Goal: Find specific page/section: Find specific page/section

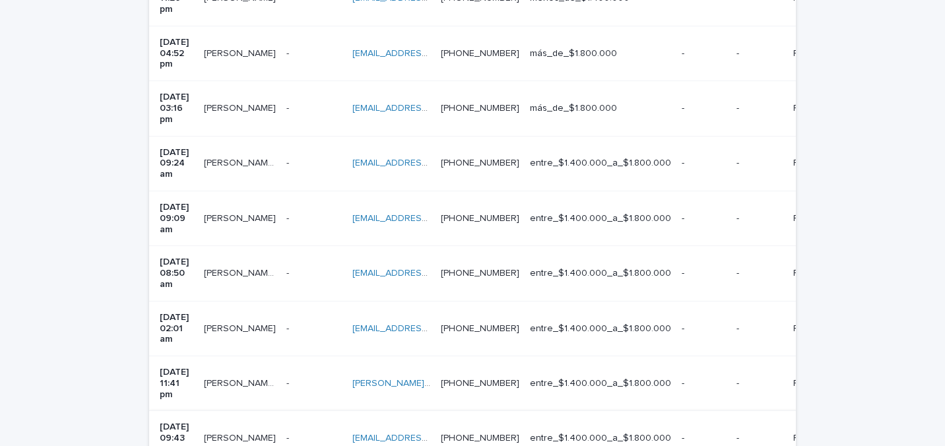
scroll to position [507, 0]
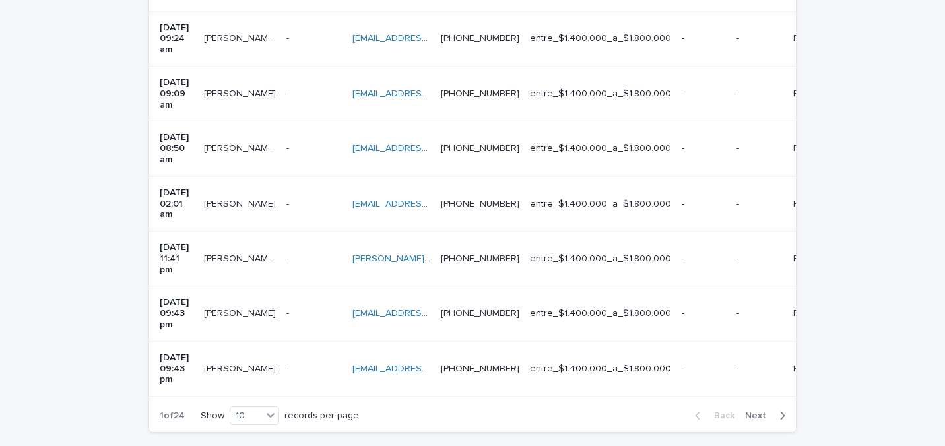
click at [774, 410] on div "button" at bounding box center [779, 416] width 11 height 12
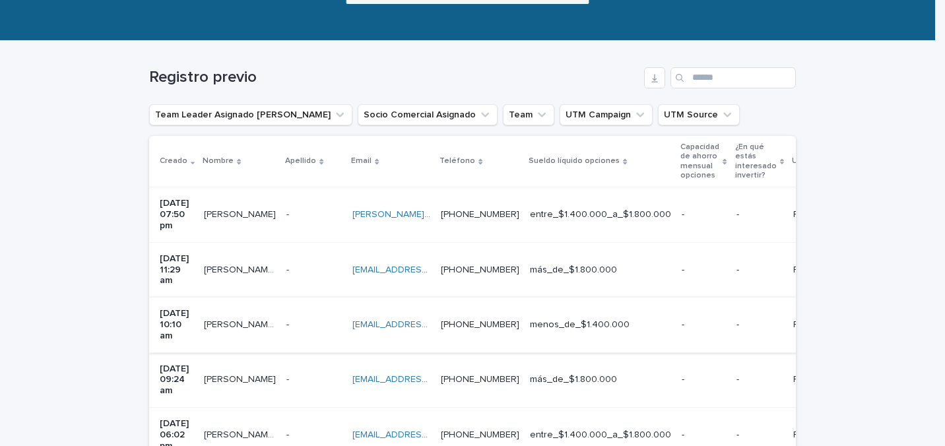
scroll to position [166, 0]
click at [653, 82] on icon "button" at bounding box center [654, 78] width 11 height 11
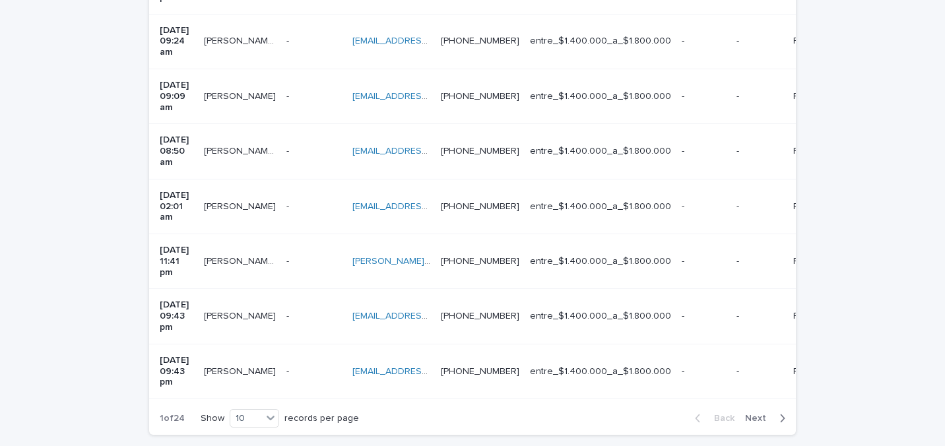
scroll to position [504, 0]
click at [774, 412] on div "button" at bounding box center [779, 418] width 11 height 12
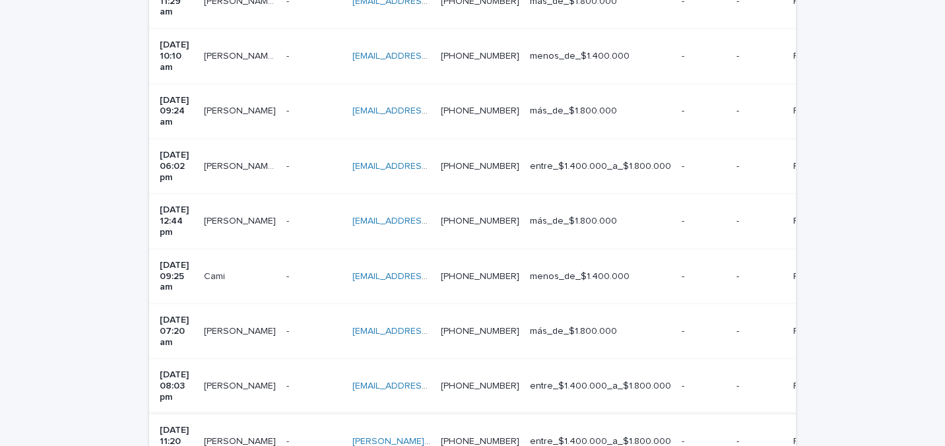
scroll to position [507, 0]
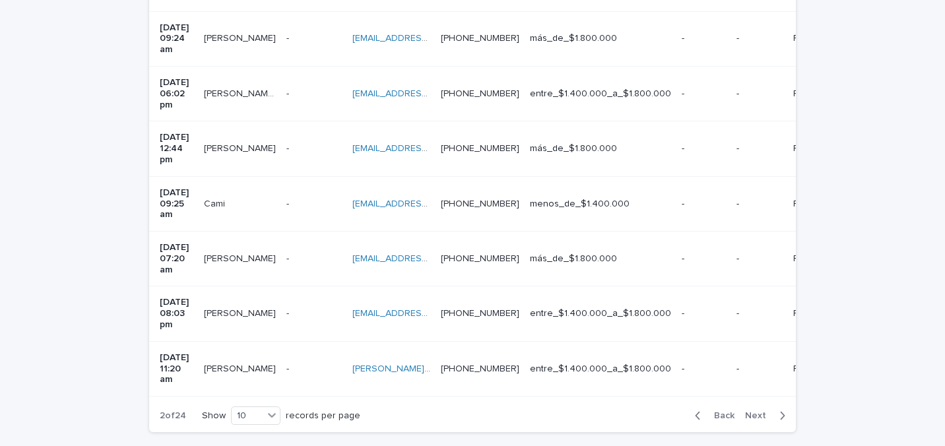
click at [695, 410] on icon "button" at bounding box center [698, 416] width 6 height 12
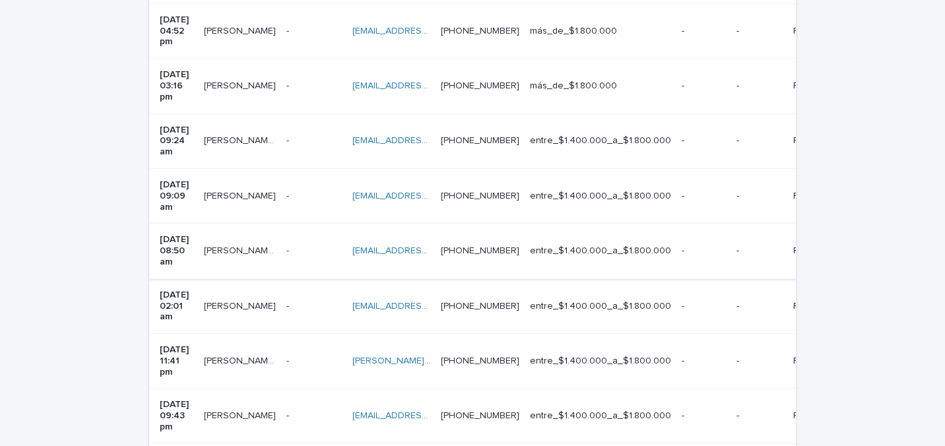
scroll to position [507, 0]
